Goal: Register for event/course

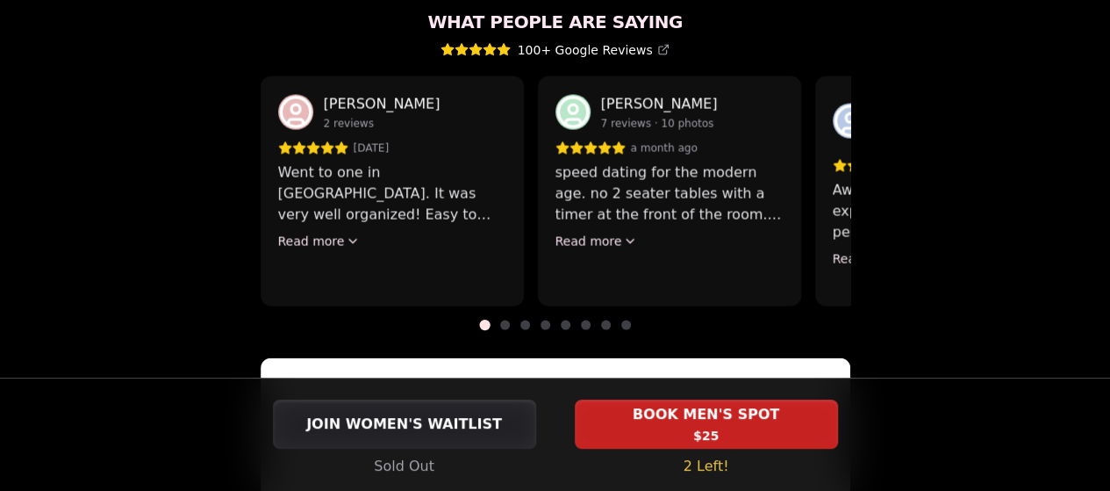
scroll to position [1667, 0]
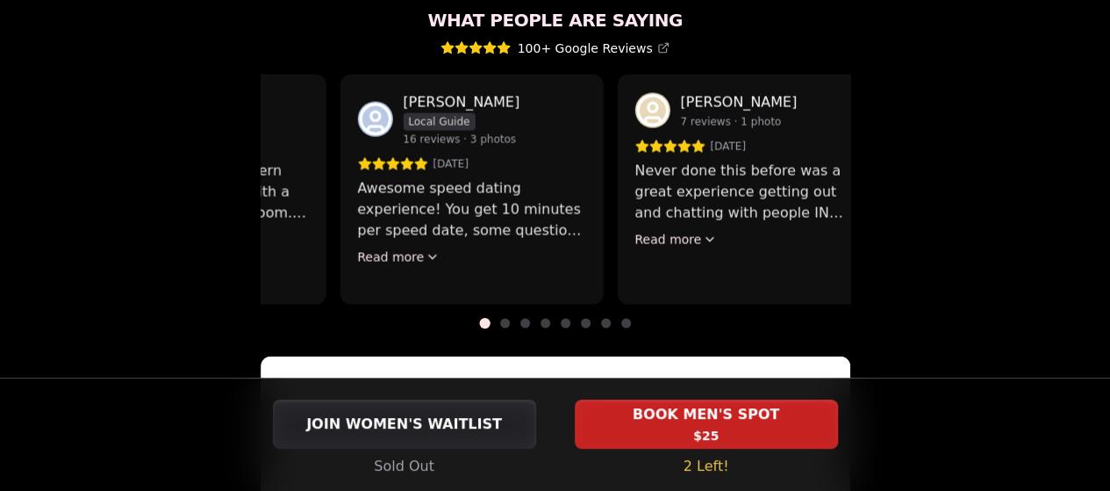
click at [275, 161] on p "speed dating for the modern age. no 2 seater tables with a timer at the front o…" at bounding box center [194, 192] width 228 height 63
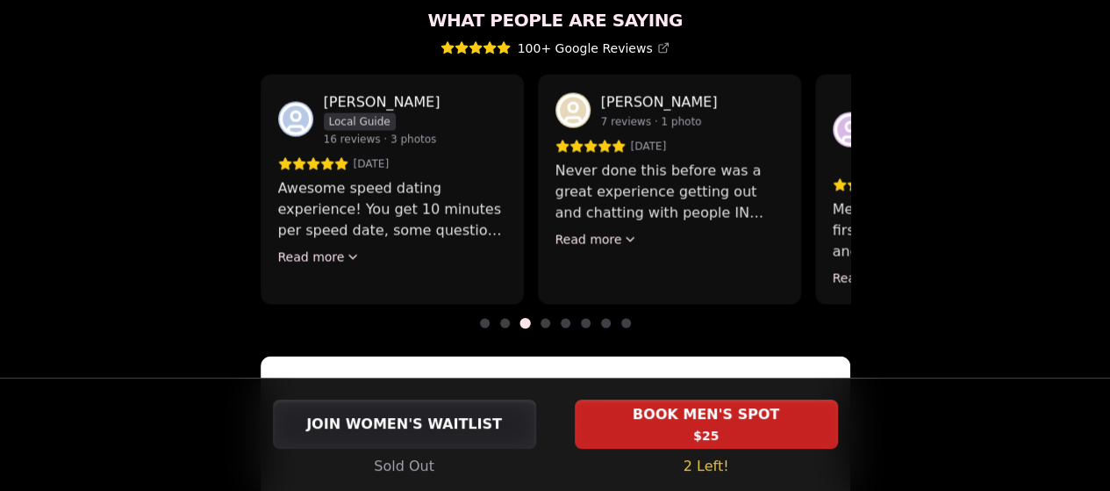
click at [633, 185] on div "[PERSON_NAME] 7 reviews · 1 photo [DATE] Never done this before was a great exp…" at bounding box center [669, 190] width 263 height 230
click at [625, 185] on div "[PERSON_NAME] 7 reviews · 1 photo [DATE] Never done this before was a great exp…" at bounding box center [669, 190] width 263 height 230
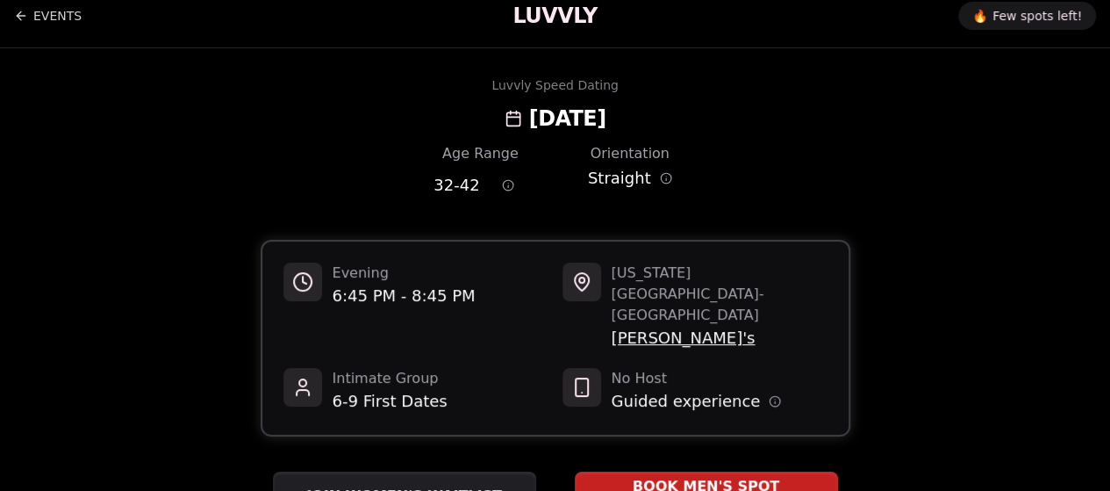
scroll to position [0, 0]
